Goal: Ask a question: Seek information or help from site administrators or community

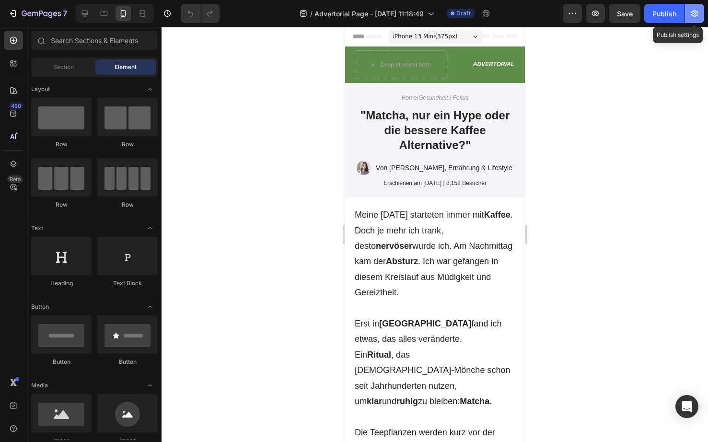
click at [692, 16] on icon "button" at bounding box center [695, 14] width 10 height 10
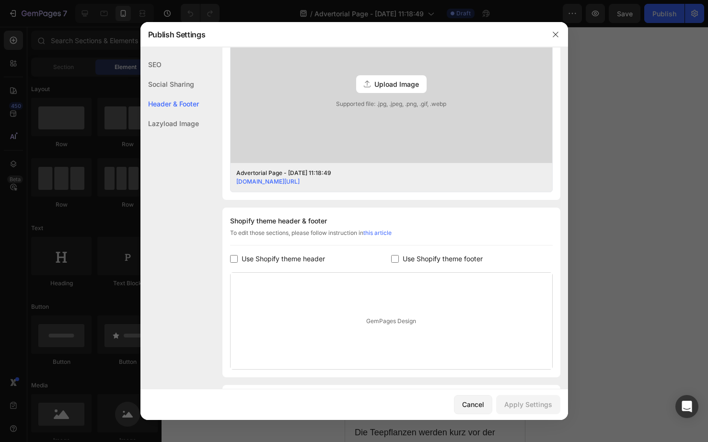
scroll to position [310, 0]
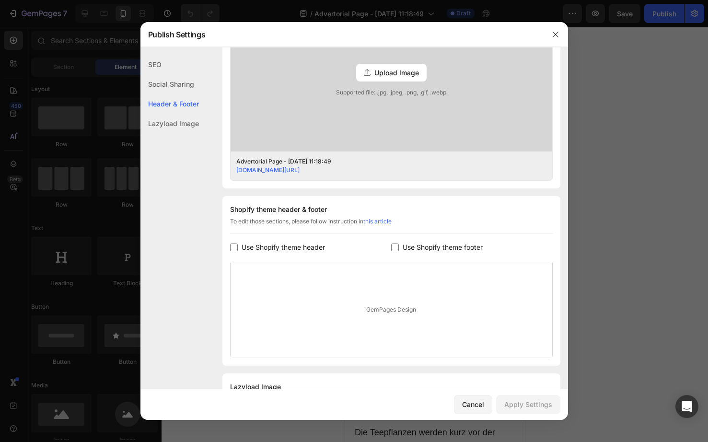
click at [620, 168] on div at bounding box center [354, 221] width 708 height 442
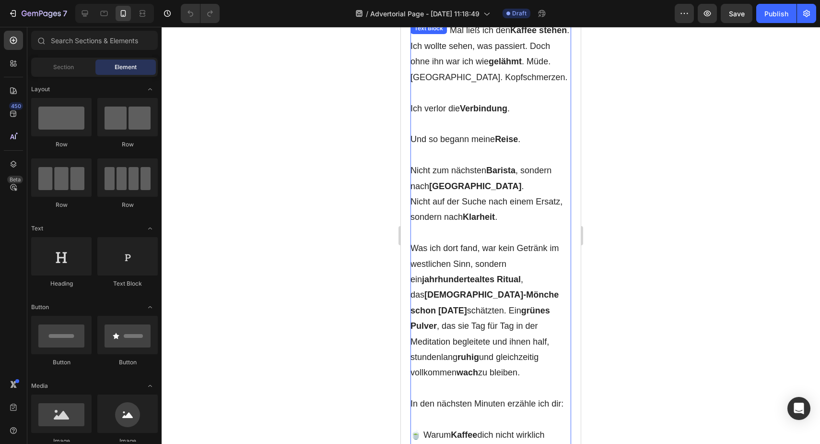
scroll to position [1320, 0]
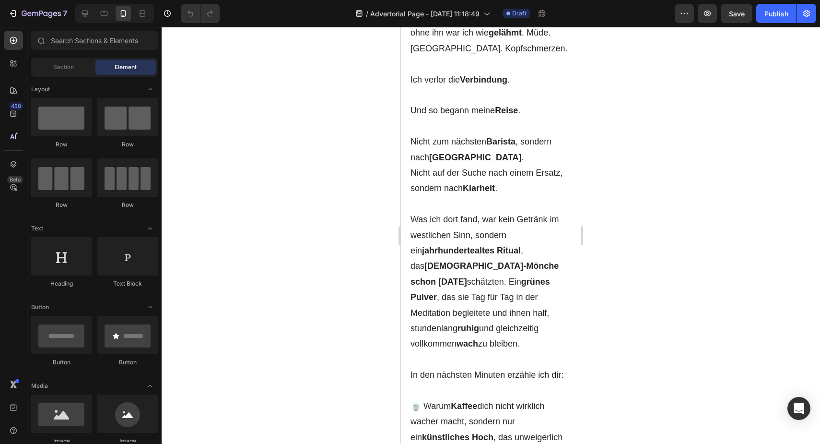
click at [664, 271] on div at bounding box center [491, 235] width 658 height 417
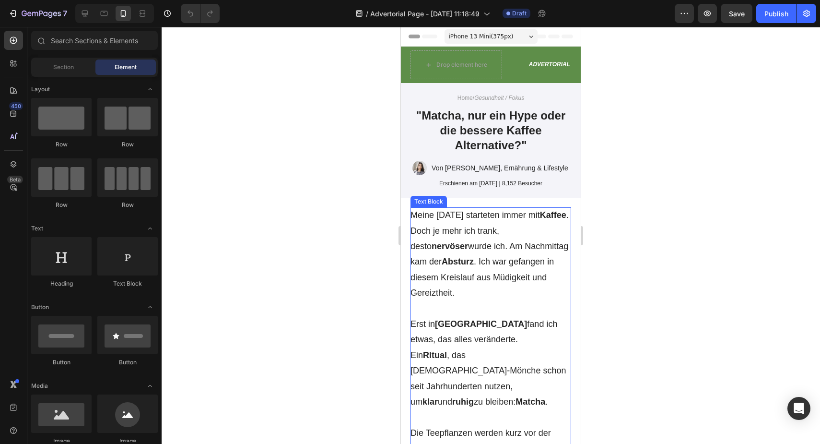
scroll to position [78, 0]
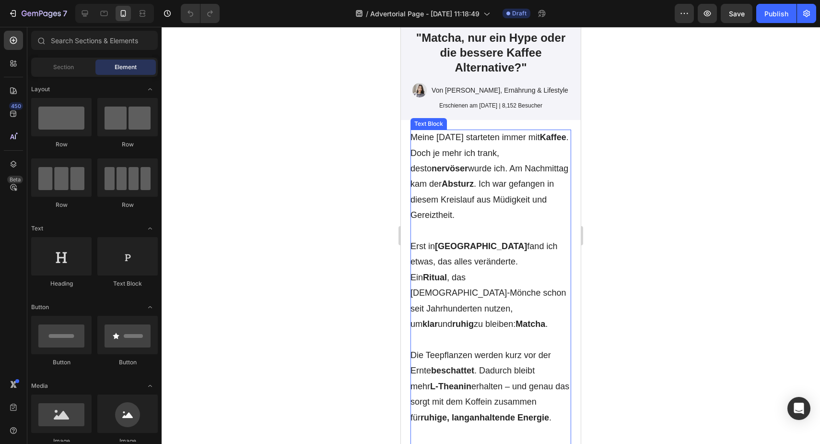
click at [489, 331] on p at bounding box center [490, 338] width 161 height 15
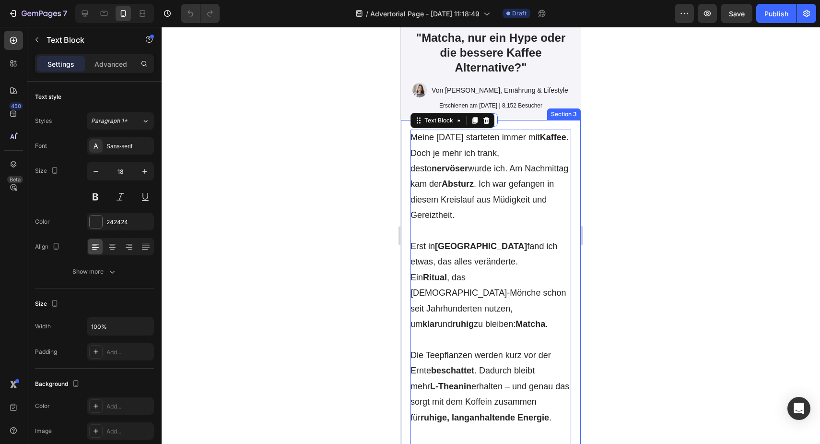
click at [373, 325] on div at bounding box center [491, 235] width 658 height 417
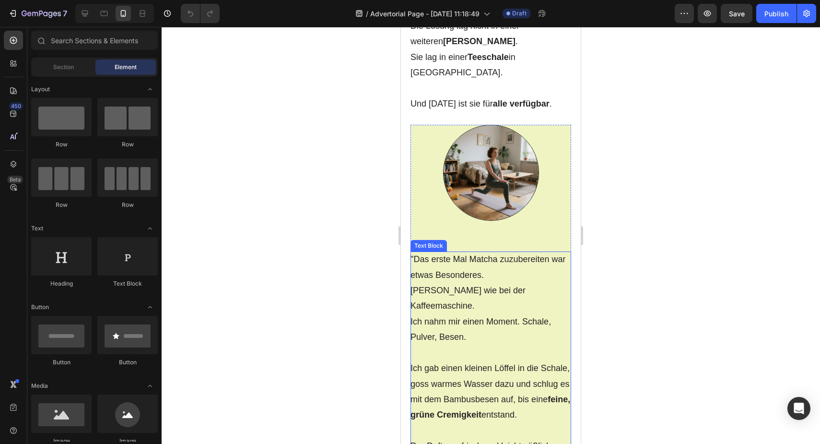
scroll to position [2191, 0]
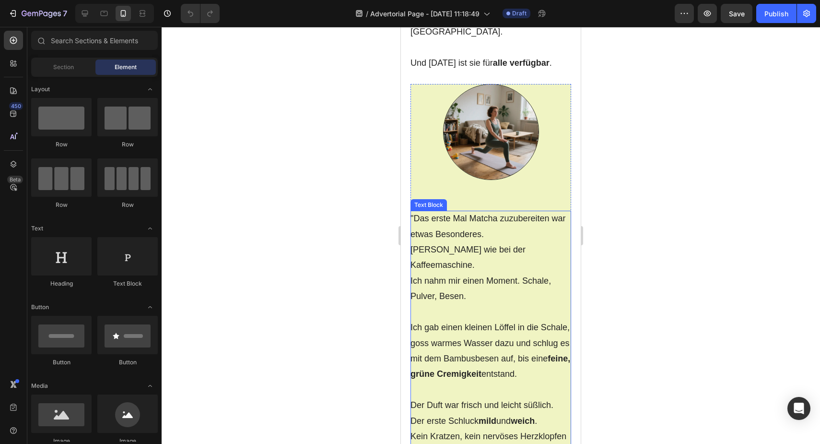
click at [511, 319] on p "Ich gab einen kleinen Löffel in die Schale, goss warmes Wasser dazu und schlug …" at bounding box center [490, 350] width 161 height 62
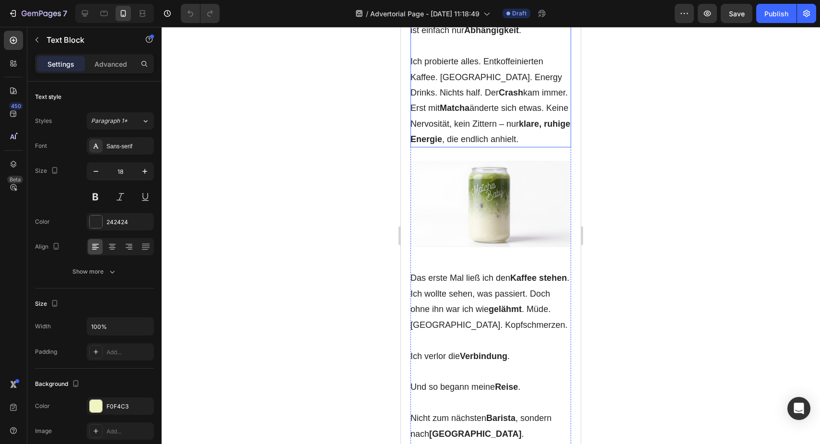
scroll to position [982, 0]
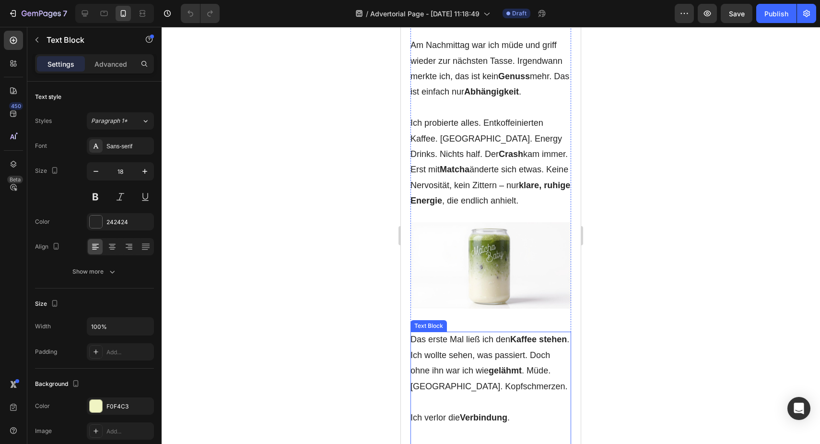
click at [531, 350] on span "Ich wollte sehen, was passiert. Doch ohne ihn war ich wie gelähmt . Müde. Reizb…" at bounding box center [488, 370] width 157 height 41
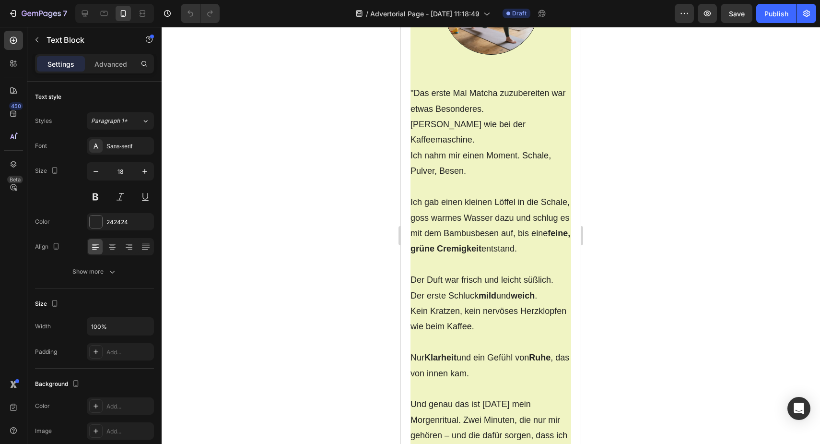
scroll to position [2202, 0]
